Goal: Task Accomplishment & Management: Complete application form

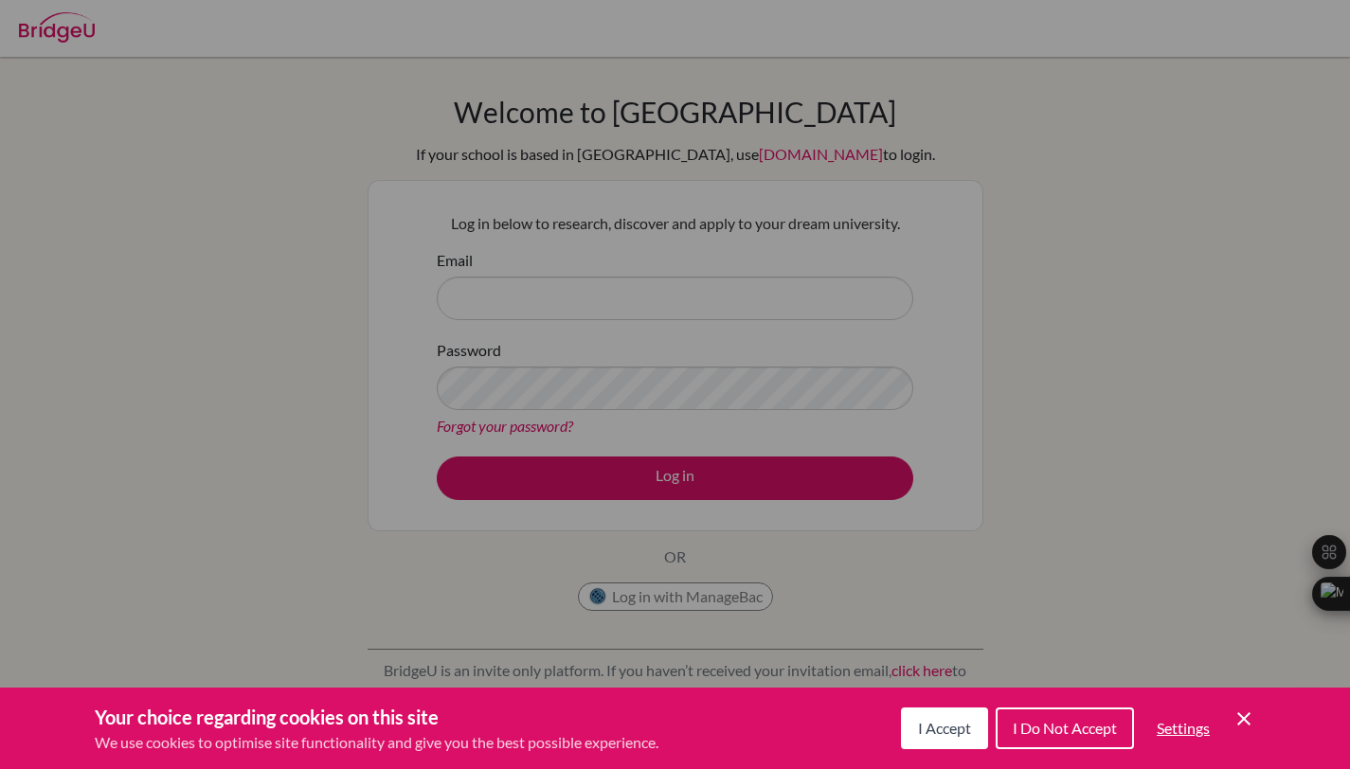
click at [965, 733] on span "I Accept" at bounding box center [944, 728] width 53 height 18
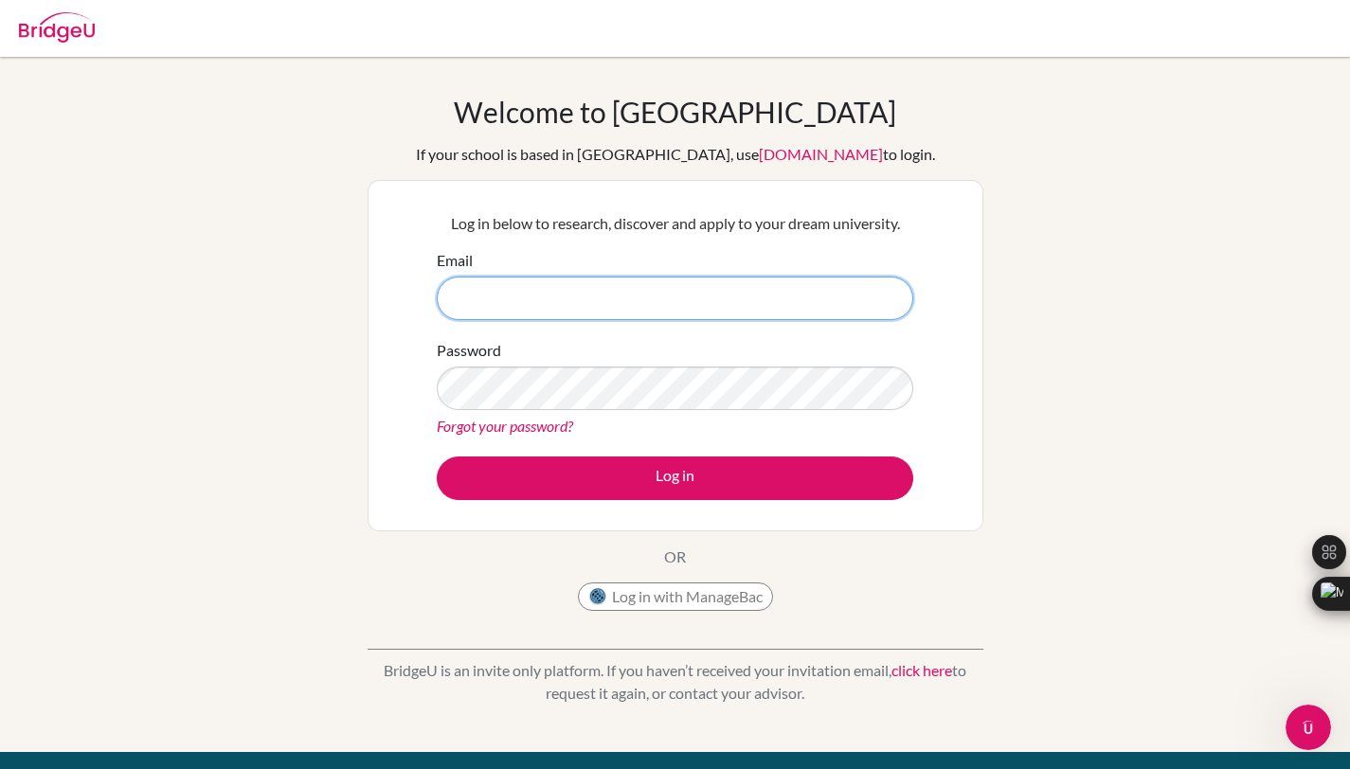
click at [755, 293] on input "Email" at bounding box center [675, 299] width 477 height 44
click at [960, 281] on div "Log in below to research, discover and apply to your dream university. Email Pa…" at bounding box center [676, 356] width 616 height 352
click at [789, 291] on input "Email" at bounding box center [675, 299] width 477 height 44
click at [847, 260] on div "Email" at bounding box center [675, 284] width 477 height 71
click at [847, 349] on div "Password Forgot your password?" at bounding box center [675, 388] width 477 height 99
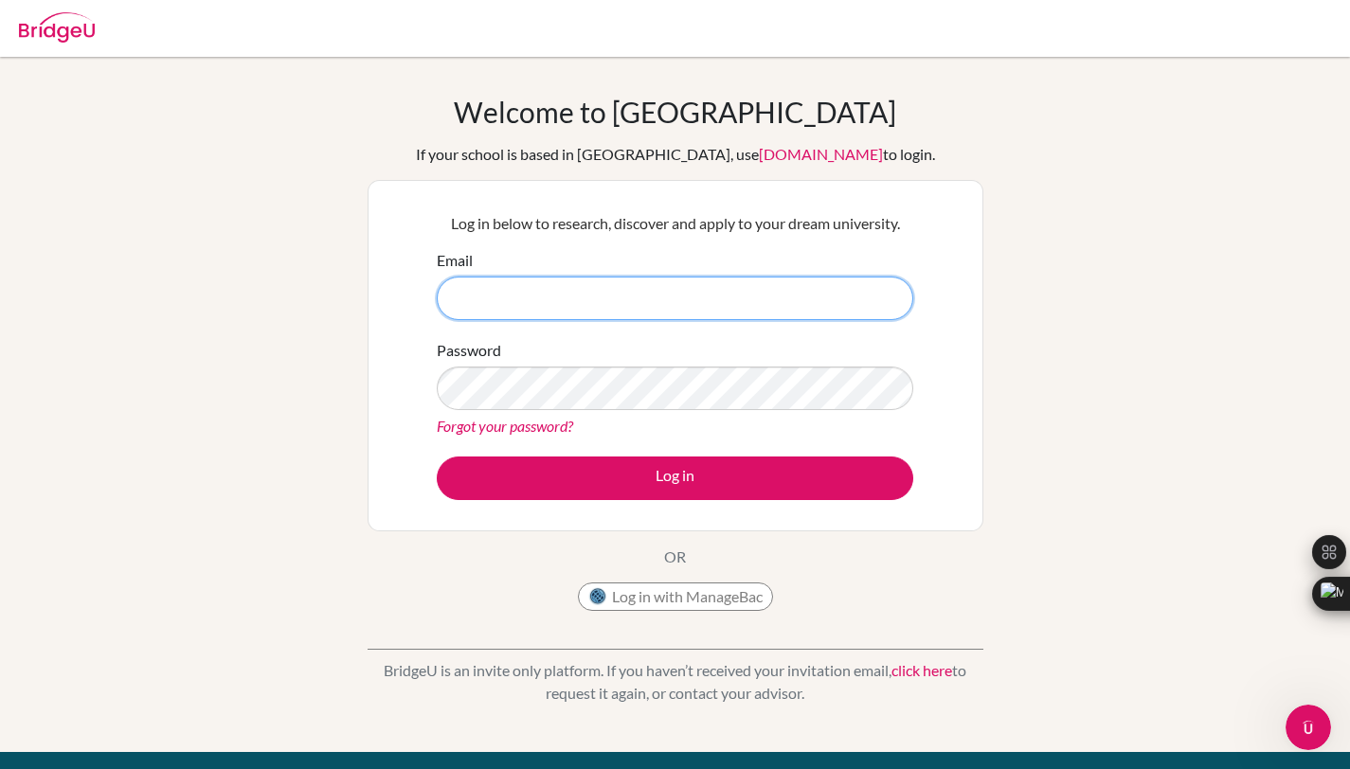
click at [847, 297] on input "Email" at bounding box center [675, 299] width 477 height 44
click at [867, 303] on input "Email" at bounding box center [675, 299] width 477 height 44
click at [870, 285] on input "Email" at bounding box center [675, 299] width 477 height 44
